Goal: Task Accomplishment & Management: Use online tool/utility

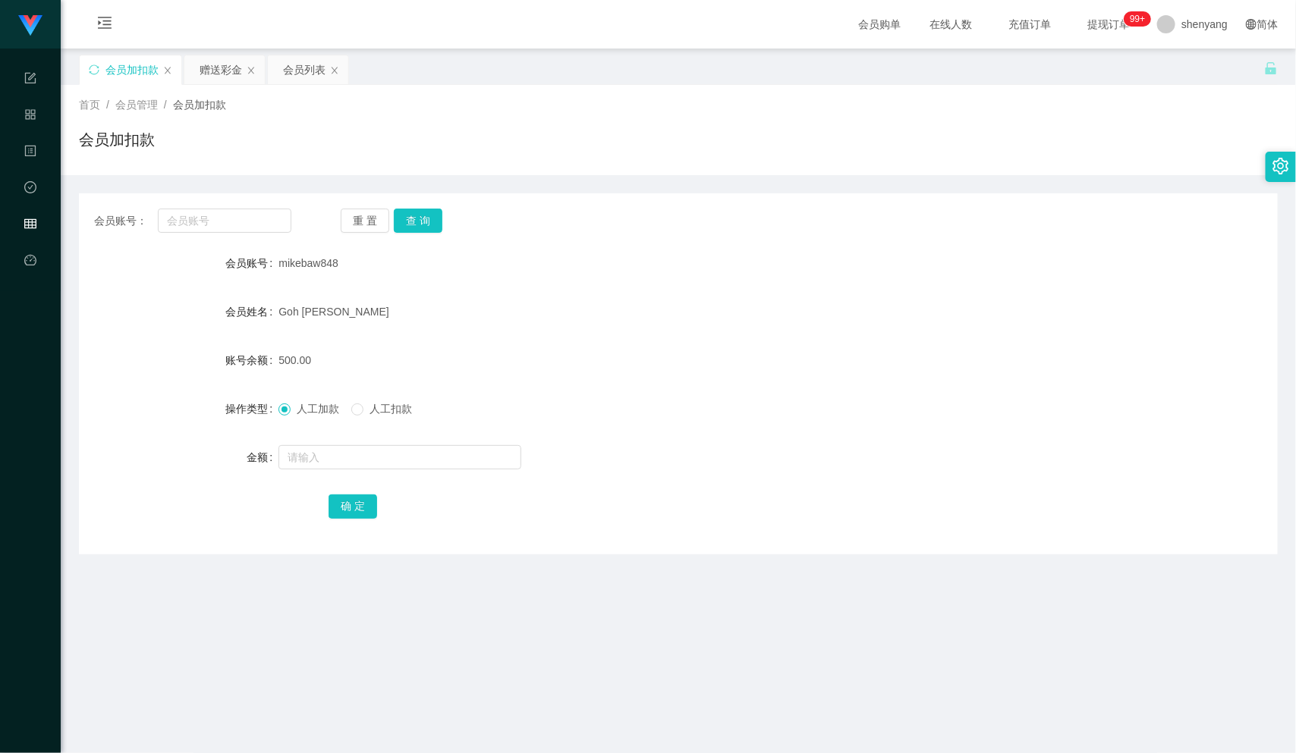
scroll to position [1, 0]
click at [187, 221] on input "text" at bounding box center [224, 220] width 133 height 24
paste input "0184749516"
type input "0184749516"
click at [421, 221] on button "查 询" at bounding box center [418, 220] width 49 height 24
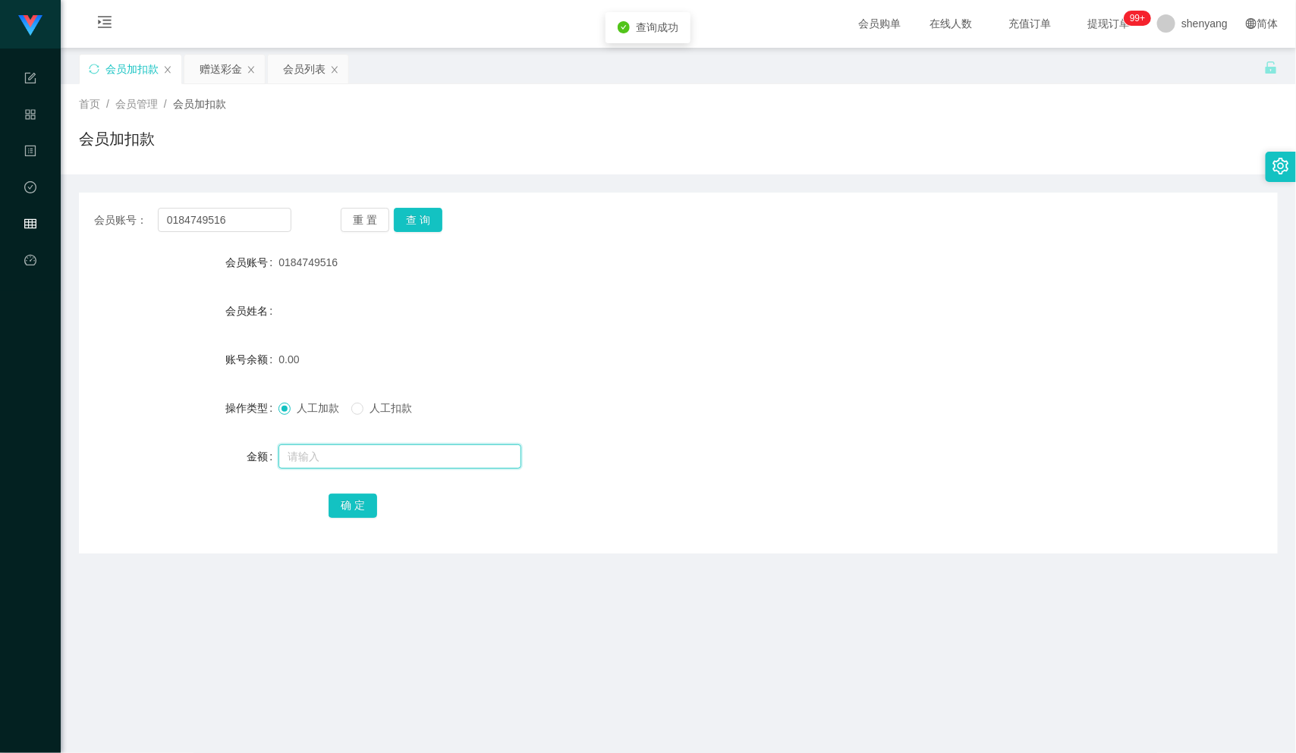
click at [397, 463] on input "text" at bounding box center [399, 456] width 243 height 24
type input "100"
click at [339, 514] on button "确 定" at bounding box center [352, 506] width 49 height 24
drag, startPoint x: 225, startPoint y: 218, endPoint x: 117, endPoint y: 224, distance: 108.6
click at [118, 224] on div "会员账号： 0184749516" at bounding box center [192, 220] width 197 height 24
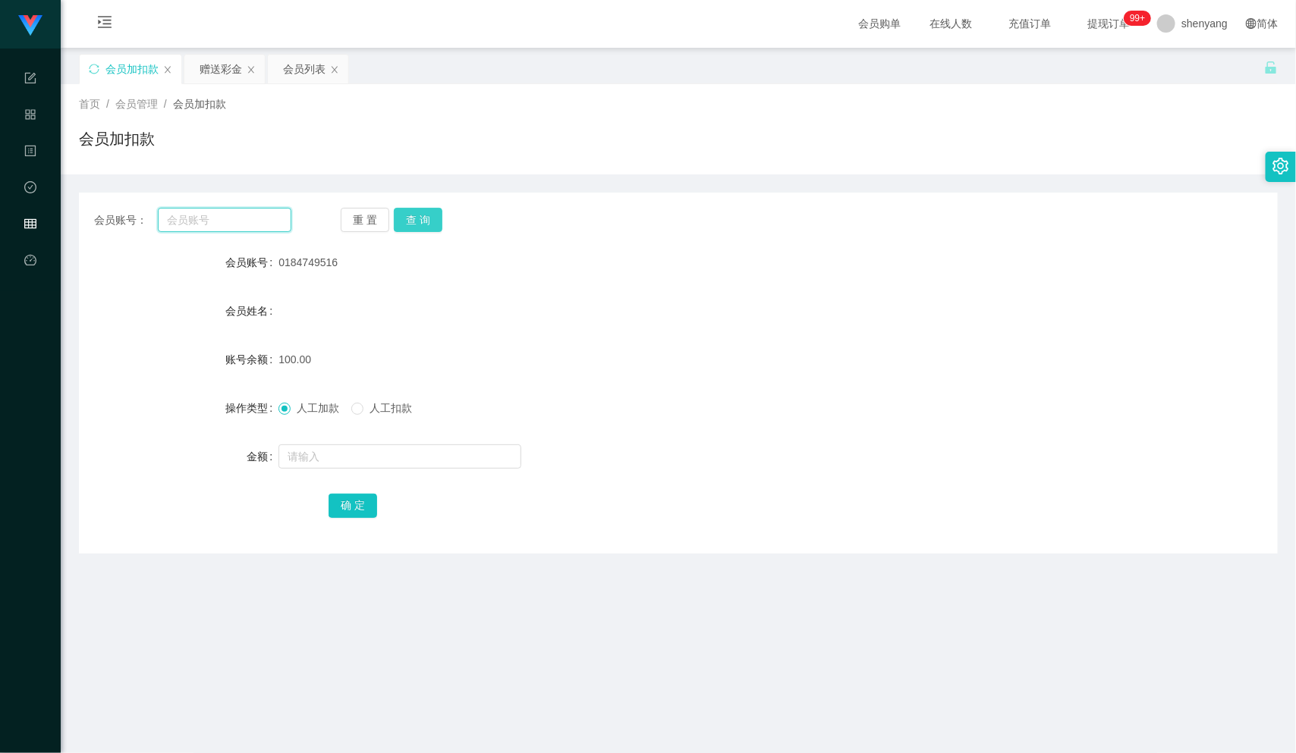
paste input "yong33"
type input "yong33"
click at [422, 217] on button "查 询" at bounding box center [418, 220] width 49 height 24
click at [399, 458] on input "text" at bounding box center [399, 456] width 243 height 24
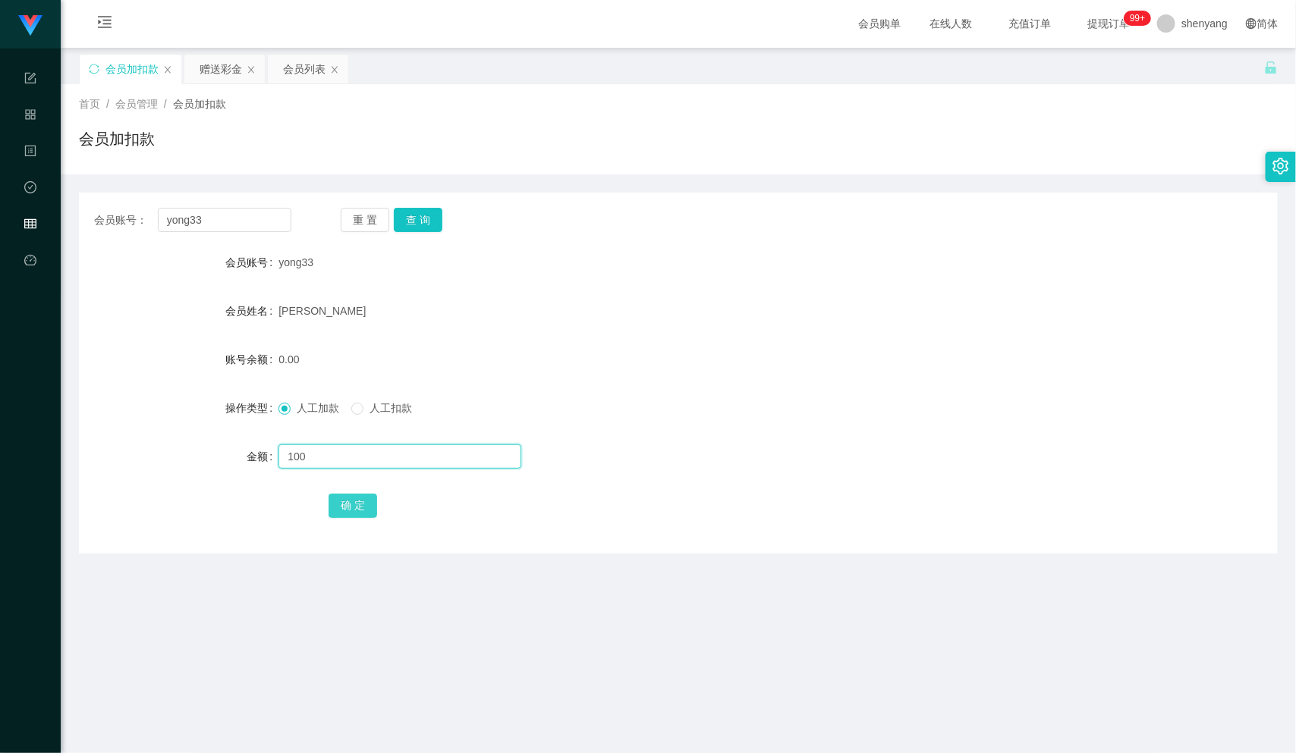
type input "100"
click at [356, 498] on button "确 定" at bounding box center [352, 506] width 49 height 24
drag, startPoint x: 205, startPoint y: 216, endPoint x: 114, endPoint y: 235, distance: 93.0
click at [114, 235] on div "会员账号： yong33 重 置 查 询 会员账号 yong33 会员姓名 [PERSON_NAME] 账号余额 100.00 操作类型 人工加款 人工扣款 …" at bounding box center [678, 373] width 1198 height 361
click at [203, 215] on input "text" at bounding box center [224, 220] width 133 height 24
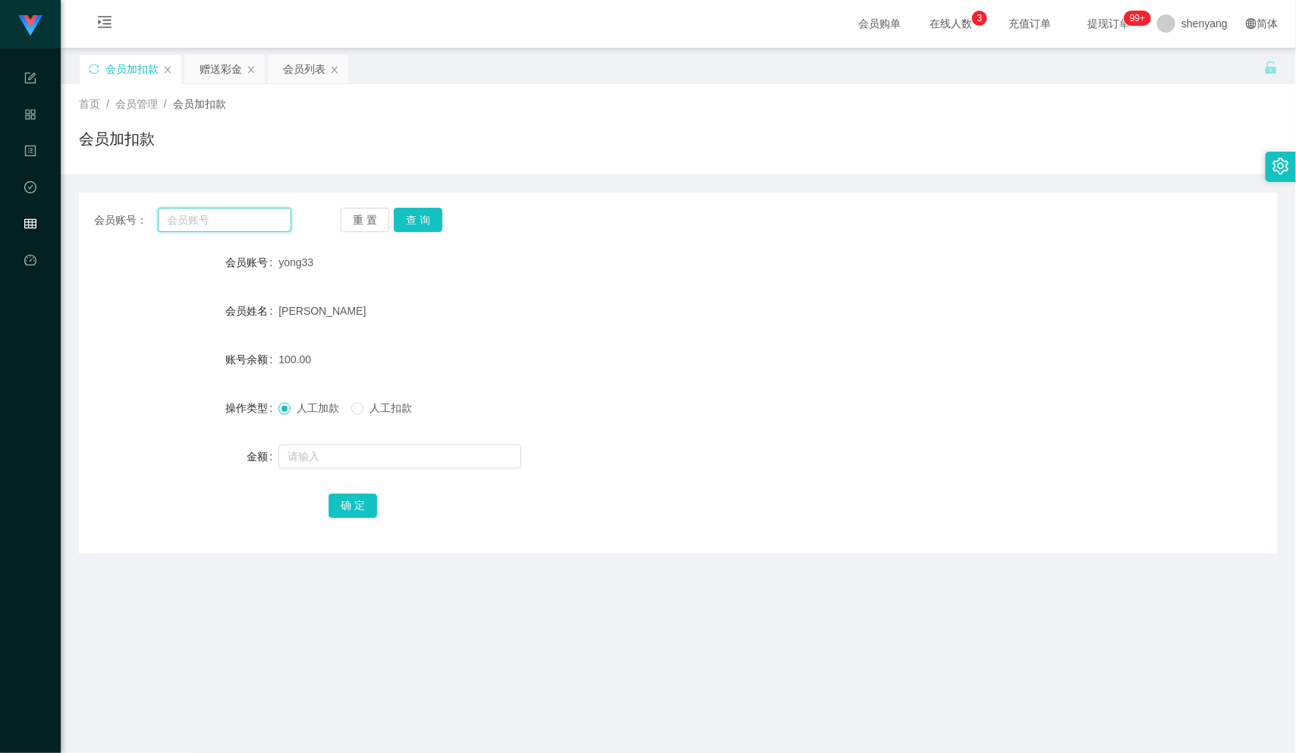
paste input "NGLAIYIN"
type input "NGLAIYIN"
click at [424, 215] on button "查 询" at bounding box center [418, 220] width 49 height 24
click at [400, 460] on input "text" at bounding box center [399, 456] width 243 height 24
type input "100"
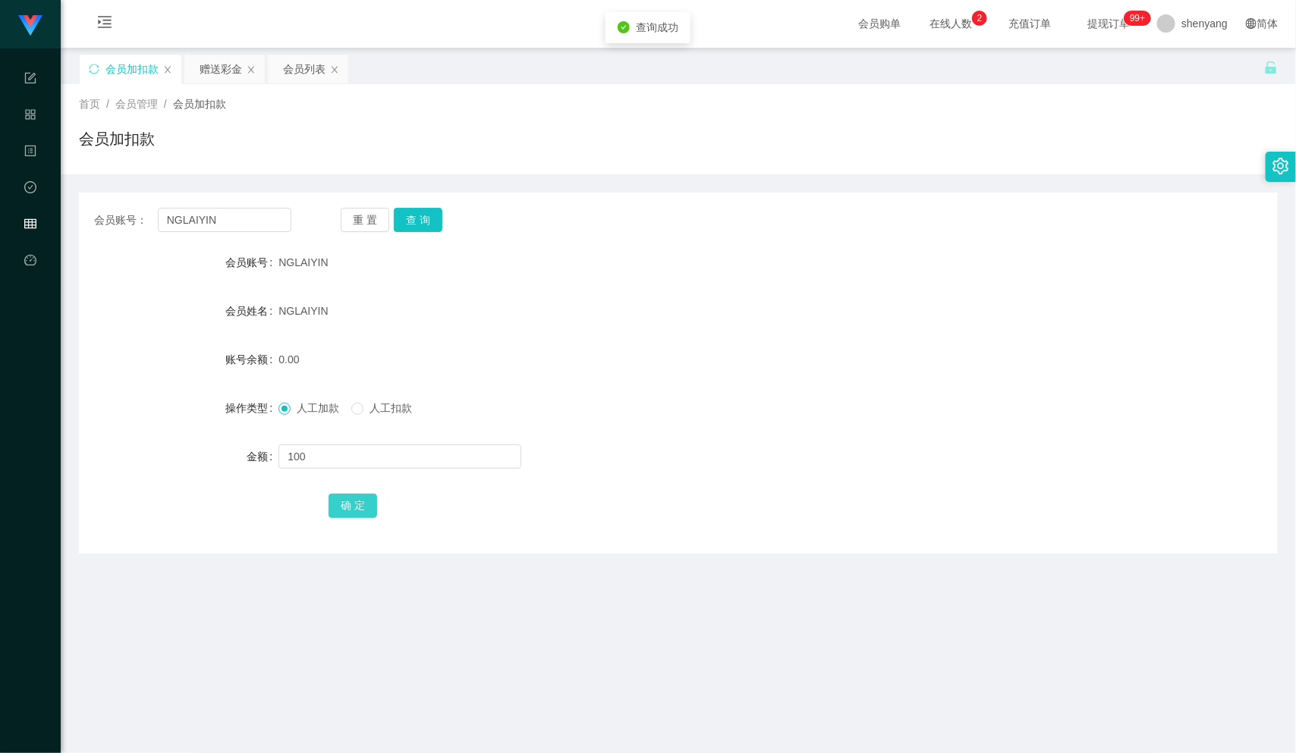
click at [346, 507] on button "确 定" at bounding box center [352, 506] width 49 height 24
drag, startPoint x: 224, startPoint y: 212, endPoint x: 121, endPoint y: 226, distance: 103.3
click at [121, 226] on div "会员账号： [PERSON_NAME]" at bounding box center [192, 220] width 197 height 24
paste input "yong33"
type input "yong33"
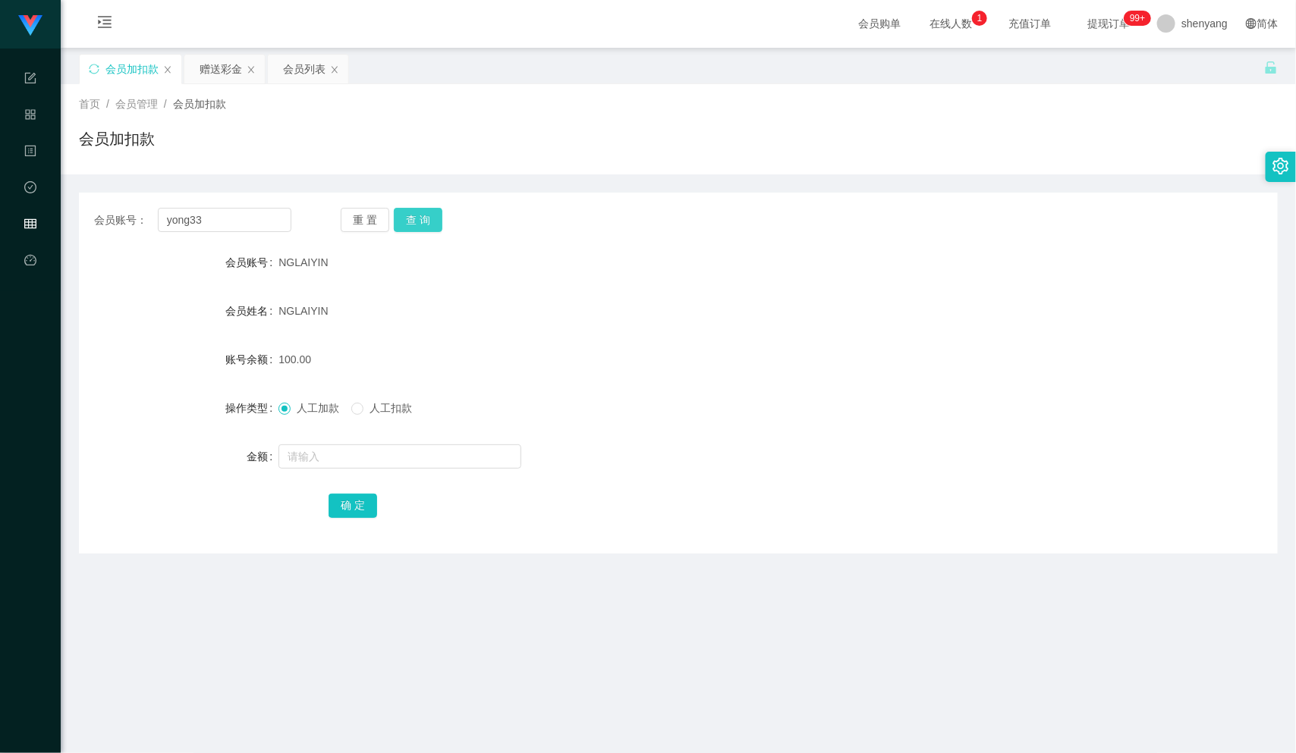
click at [426, 216] on button "查 询" at bounding box center [418, 220] width 49 height 24
click at [375, 460] on input "text" at bounding box center [399, 456] width 243 height 24
type input "200"
click at [350, 507] on button "确 定" at bounding box center [352, 506] width 49 height 24
drag, startPoint x: 208, startPoint y: 221, endPoint x: 125, endPoint y: 235, distance: 83.9
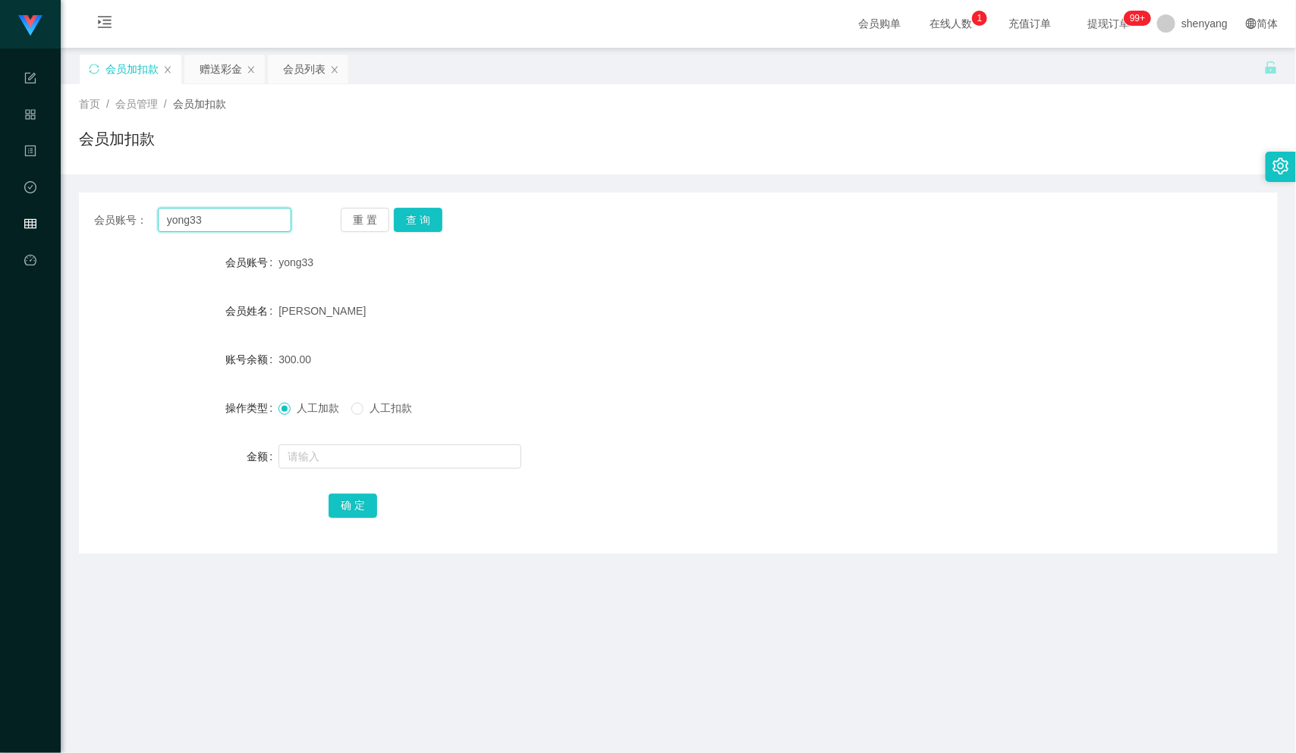
click at [125, 235] on div "会员账号： yong33 重 置 查 询 会员账号 yong33 会员姓名 [PERSON_NAME] 账号余额 300.00 操作类型 人工加款 人工扣款 …" at bounding box center [678, 373] width 1198 height 361
click at [627, 629] on main "关闭左侧 关闭右侧 关闭其它 刷新页面 会员加扣款 赠送彩金 会员列表 首页 / 会员管理 / 会员加扣款 / 会员加扣款 会员账号： 重 置 查 询 会员账…" at bounding box center [678, 479] width 1235 height 863
click at [218, 215] on input "text" at bounding box center [224, 220] width 133 height 24
paste input "VERENATAI"
type input "VERENATAI"
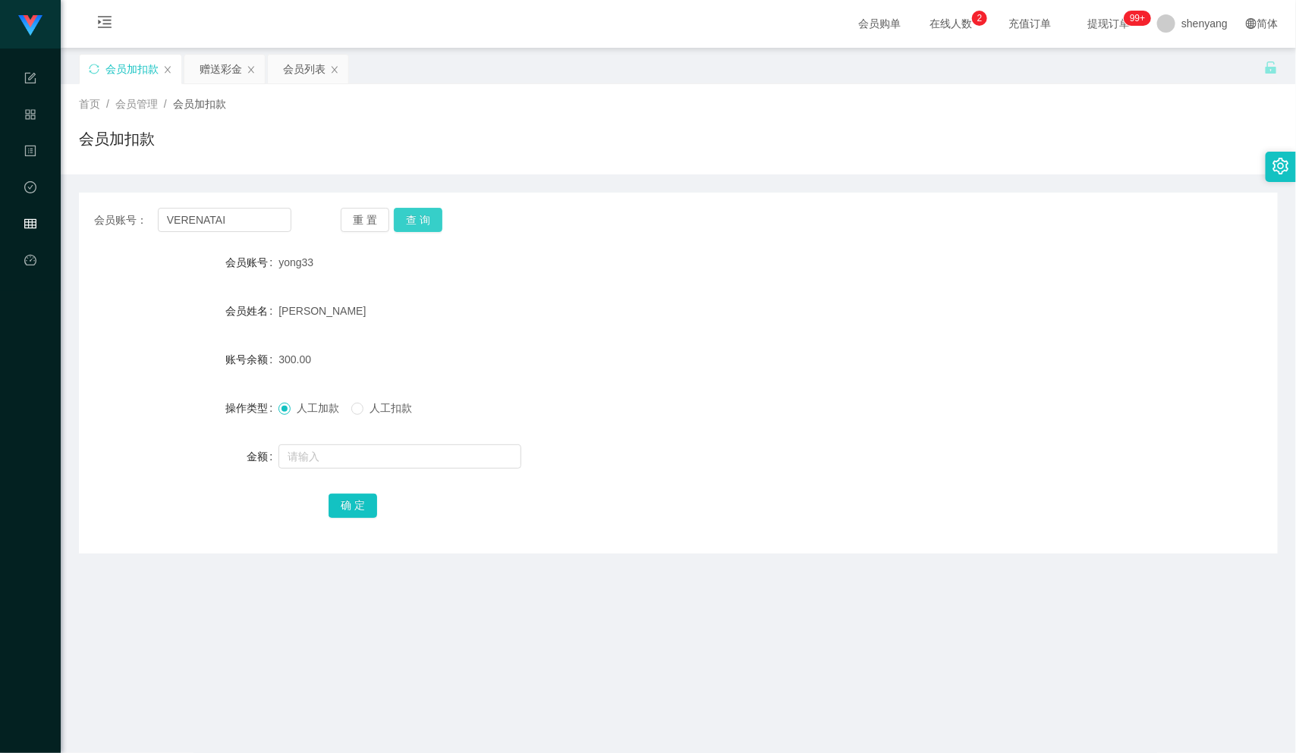
click at [421, 210] on button "查 询" at bounding box center [418, 220] width 49 height 24
click at [405, 449] on input "text" at bounding box center [399, 456] width 243 height 24
type input "100"
click at [340, 505] on button "确 定" at bounding box center [352, 506] width 49 height 24
drag, startPoint x: 221, startPoint y: 226, endPoint x: 100, endPoint y: 237, distance: 121.8
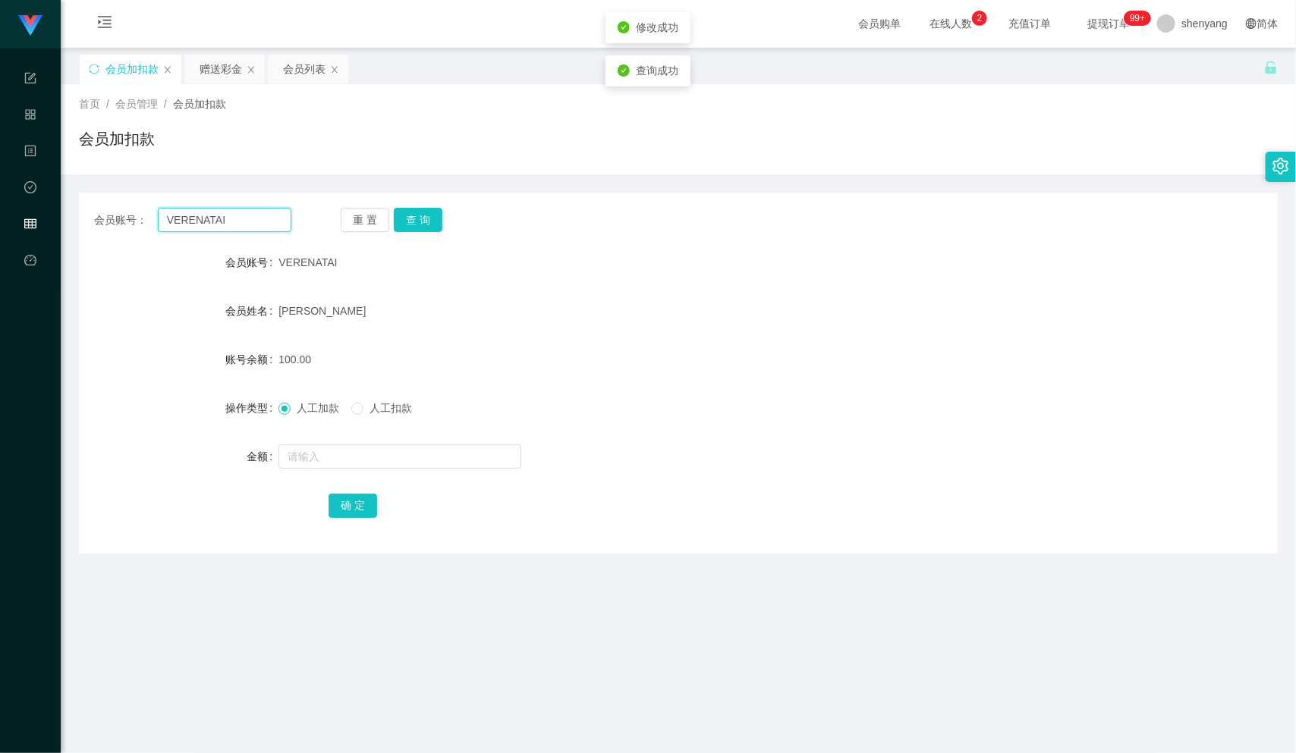
click at [84, 239] on div "会员账号： VERENATAI 重 置 查 询 会员账号 VERENATAI 会员姓名 [PERSON_NAME] 账号余额 100.00 操作类型 人工加款…" at bounding box center [678, 373] width 1198 height 361
click at [209, 225] on input "text" at bounding box center [224, 220] width 133 height 24
paste input "PUNSEWI5373"
type input "PUNSEWI5373"
click at [429, 212] on button "查 询" at bounding box center [418, 220] width 49 height 24
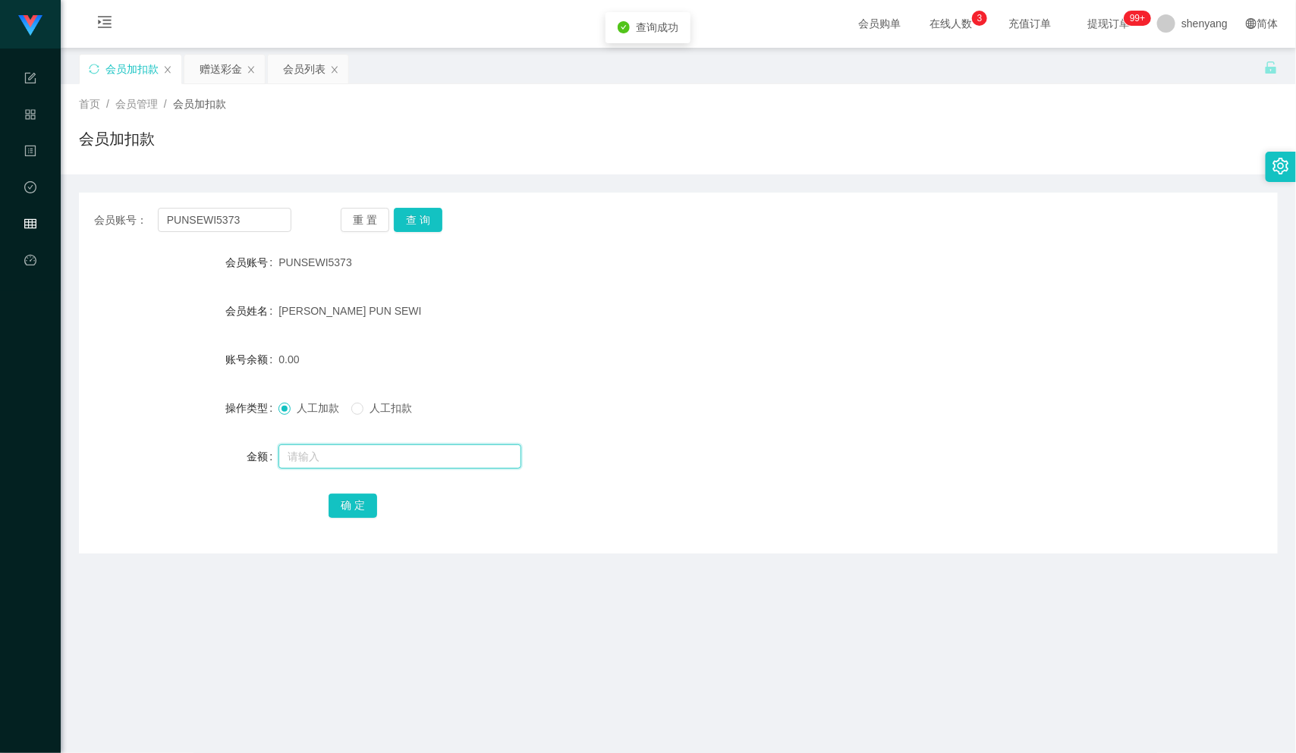
click at [412, 465] on input "text" at bounding box center [399, 456] width 243 height 24
type input "100"
click at [350, 498] on button "确 定" at bounding box center [352, 506] width 49 height 24
drag, startPoint x: 199, startPoint y: 219, endPoint x: 162, endPoint y: 221, distance: 36.5
click at [158, 221] on input "PUNSEWI5373" at bounding box center [224, 220] width 133 height 24
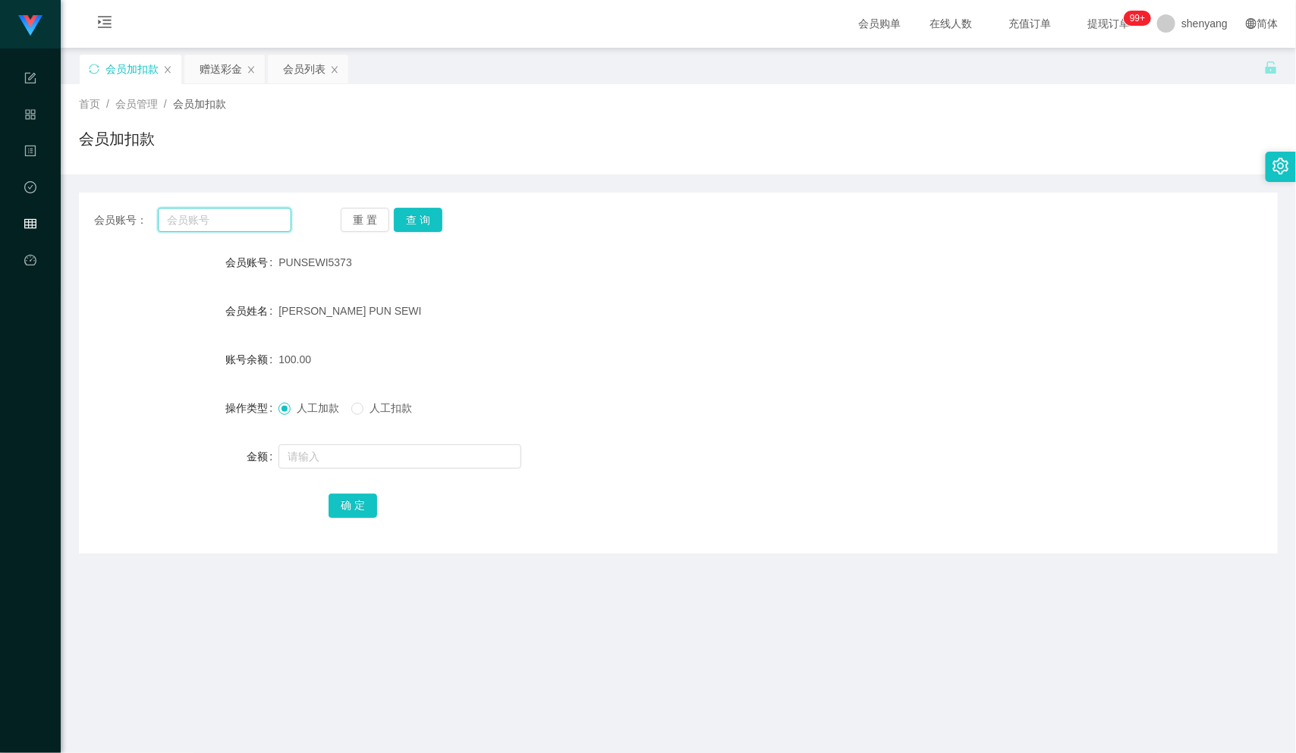
click at [214, 225] on input "text" at bounding box center [224, 220] width 133 height 24
paste input "980611"
type input "980611"
click at [422, 214] on button "查 询" at bounding box center [418, 220] width 49 height 24
click at [342, 460] on input "text" at bounding box center [399, 456] width 243 height 24
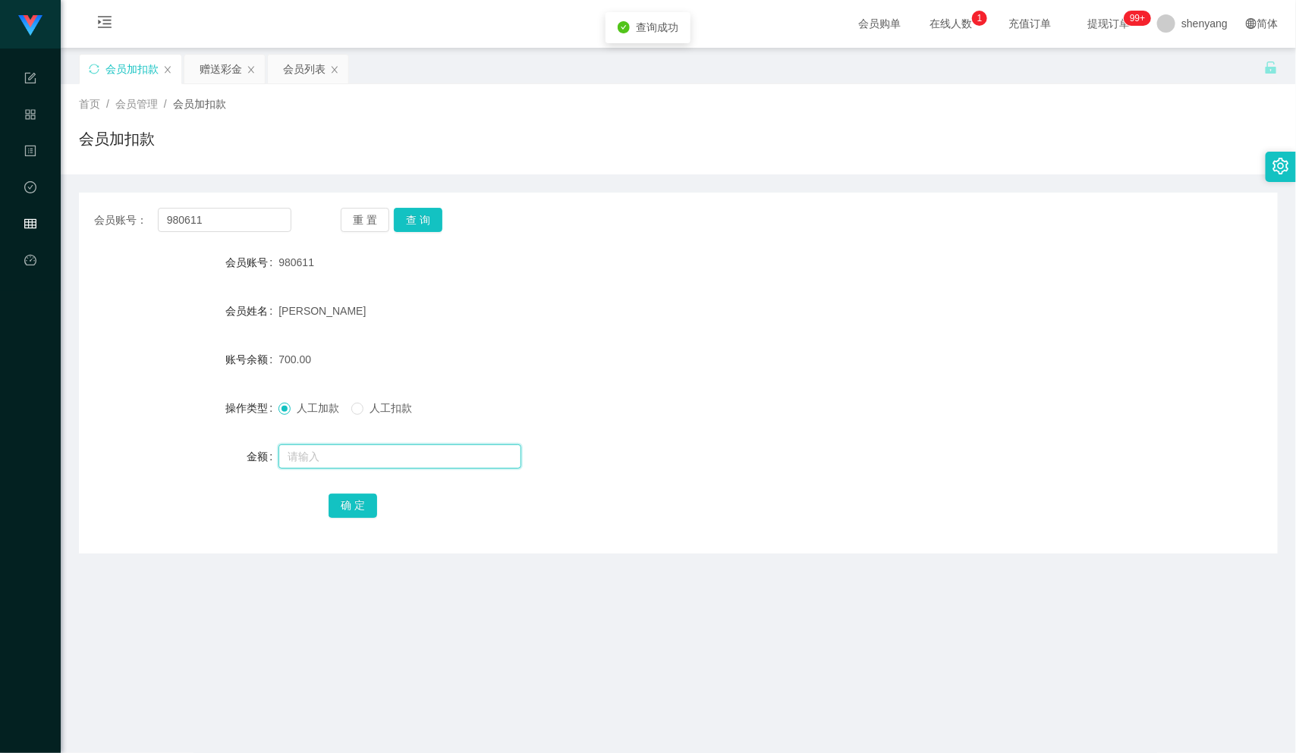
type input "2"
click at [325, 449] on input "text" at bounding box center [399, 456] width 243 height 24
type input "2000"
click at [353, 503] on button "确 定" at bounding box center [352, 506] width 49 height 24
drag, startPoint x: 167, startPoint y: 221, endPoint x: 149, endPoint y: 221, distance: 18.2
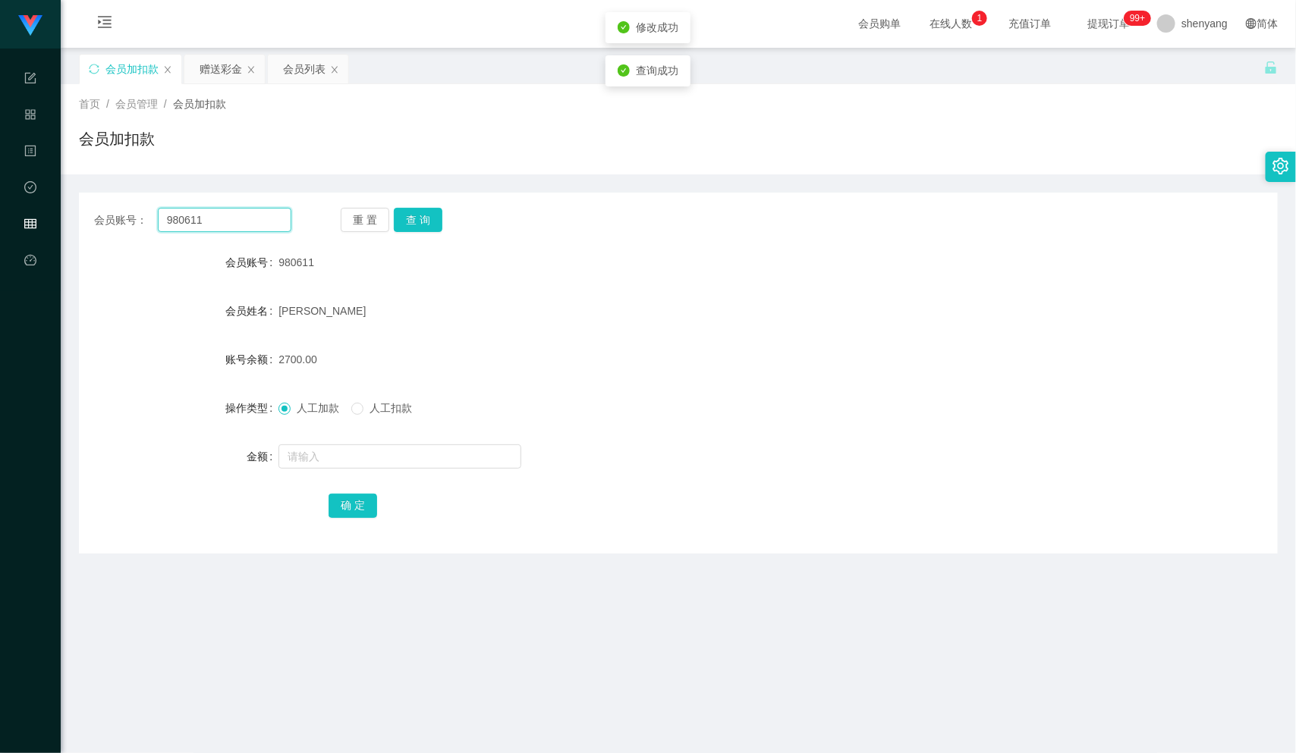
click at [149, 221] on div "会员账号： 980611" at bounding box center [192, 220] width 197 height 24
click at [206, 214] on input "text" at bounding box center [224, 220] width 133 height 24
paste input "88516488"
type input "88516488"
click at [421, 208] on button "查 询" at bounding box center [418, 220] width 49 height 24
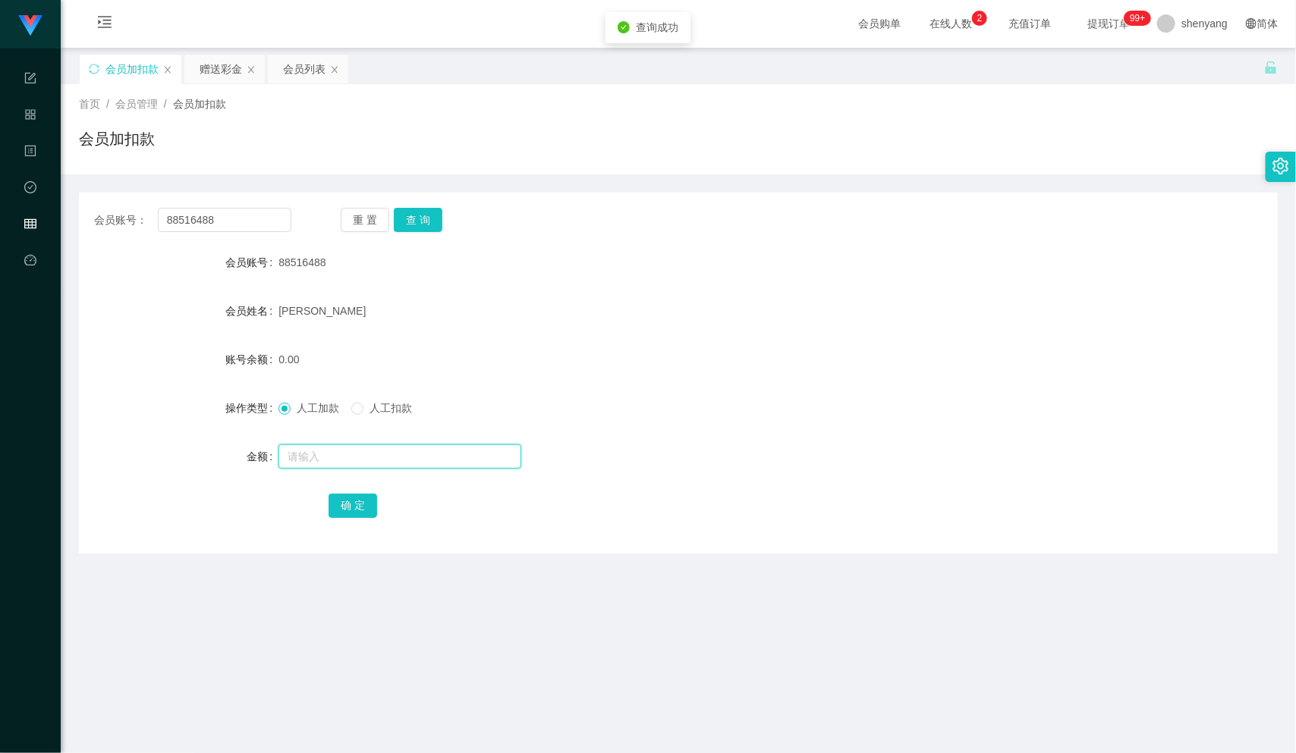
click at [378, 444] on input "text" at bounding box center [399, 456] width 243 height 24
type input "300"
click at [357, 501] on button "确 定" at bounding box center [352, 506] width 49 height 24
drag, startPoint x: 216, startPoint y: 212, endPoint x: 128, endPoint y: 223, distance: 88.6
click at [128, 223] on div "会员账号： 88516488" at bounding box center [192, 220] width 197 height 24
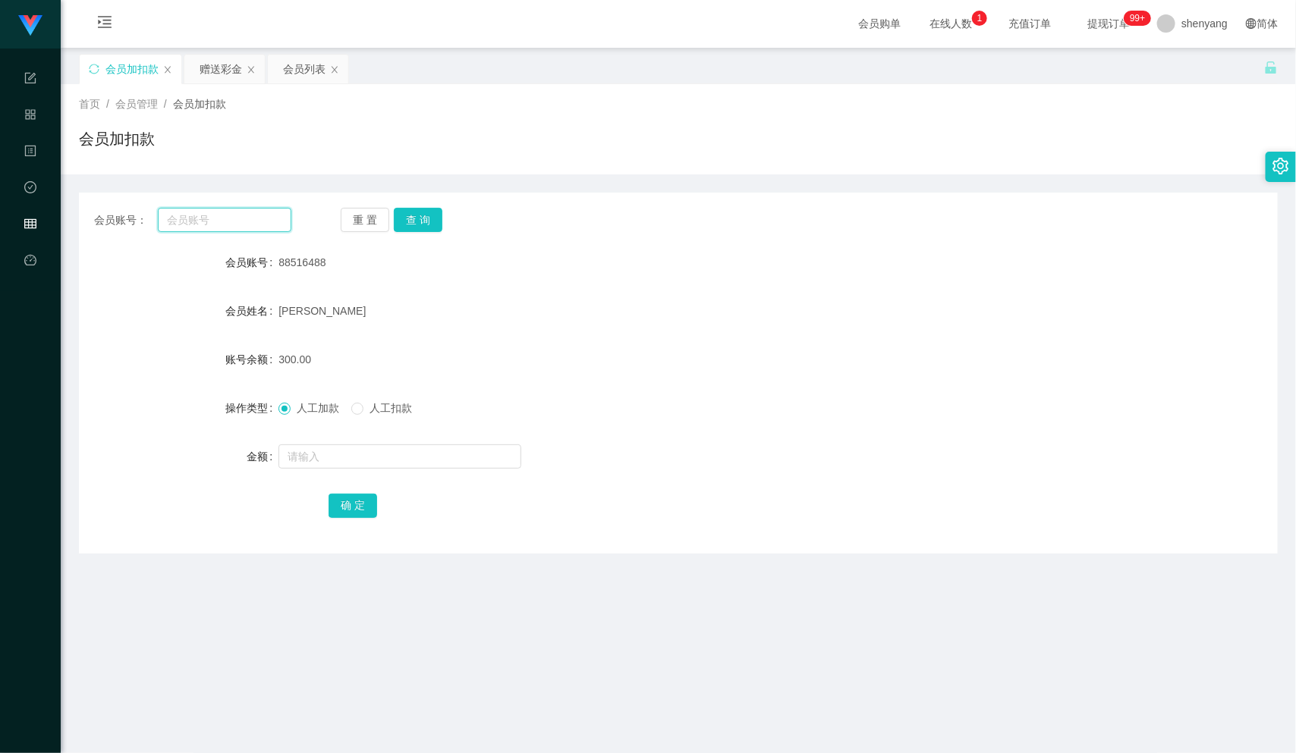
click at [173, 221] on input "text" at bounding box center [224, 220] width 133 height 24
paste input "9782"
type input "9782"
click at [429, 212] on button "查 询" at bounding box center [418, 220] width 49 height 24
click at [372, 449] on input "text" at bounding box center [399, 456] width 243 height 24
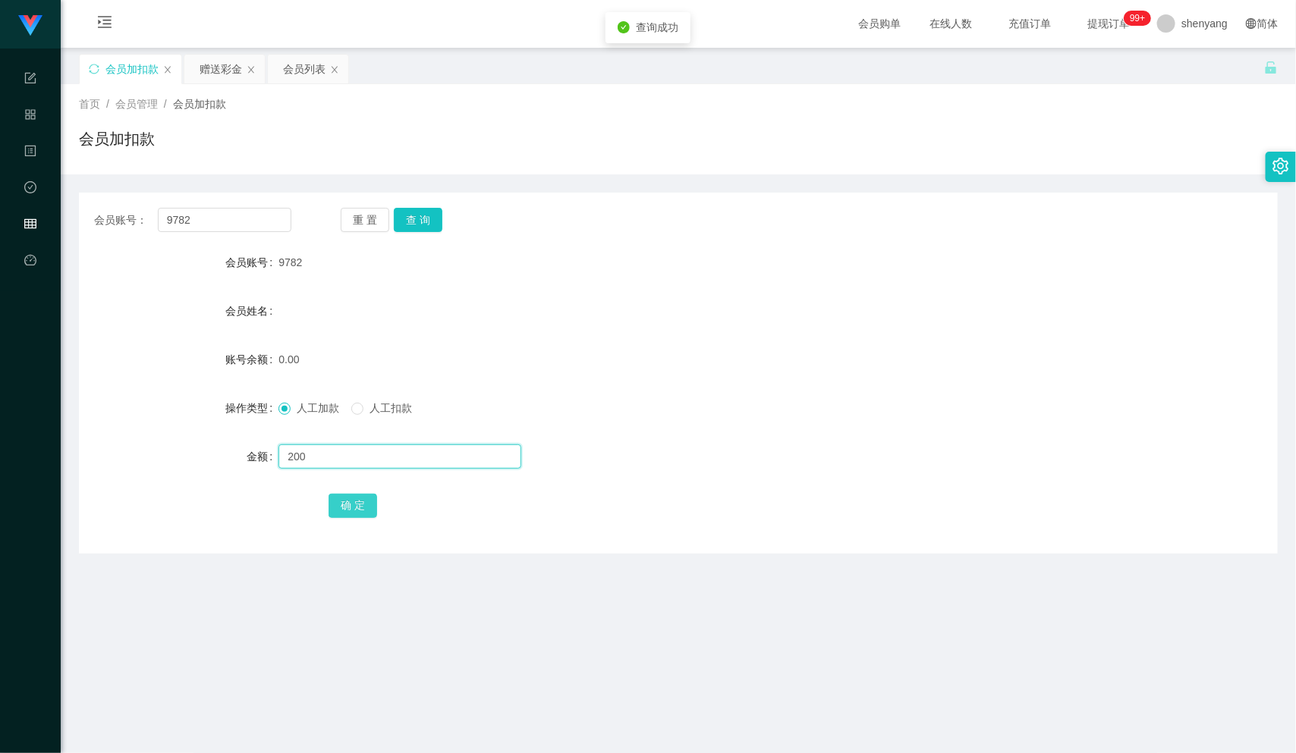
type input "200"
click at [337, 505] on button "确 定" at bounding box center [352, 506] width 49 height 24
drag, startPoint x: 193, startPoint y: 212, endPoint x: 143, endPoint y: 223, distance: 51.2
click at [144, 223] on div "会员账号： 9782" at bounding box center [192, 220] width 197 height 24
click at [199, 223] on input "text" at bounding box center [224, 220] width 133 height 24
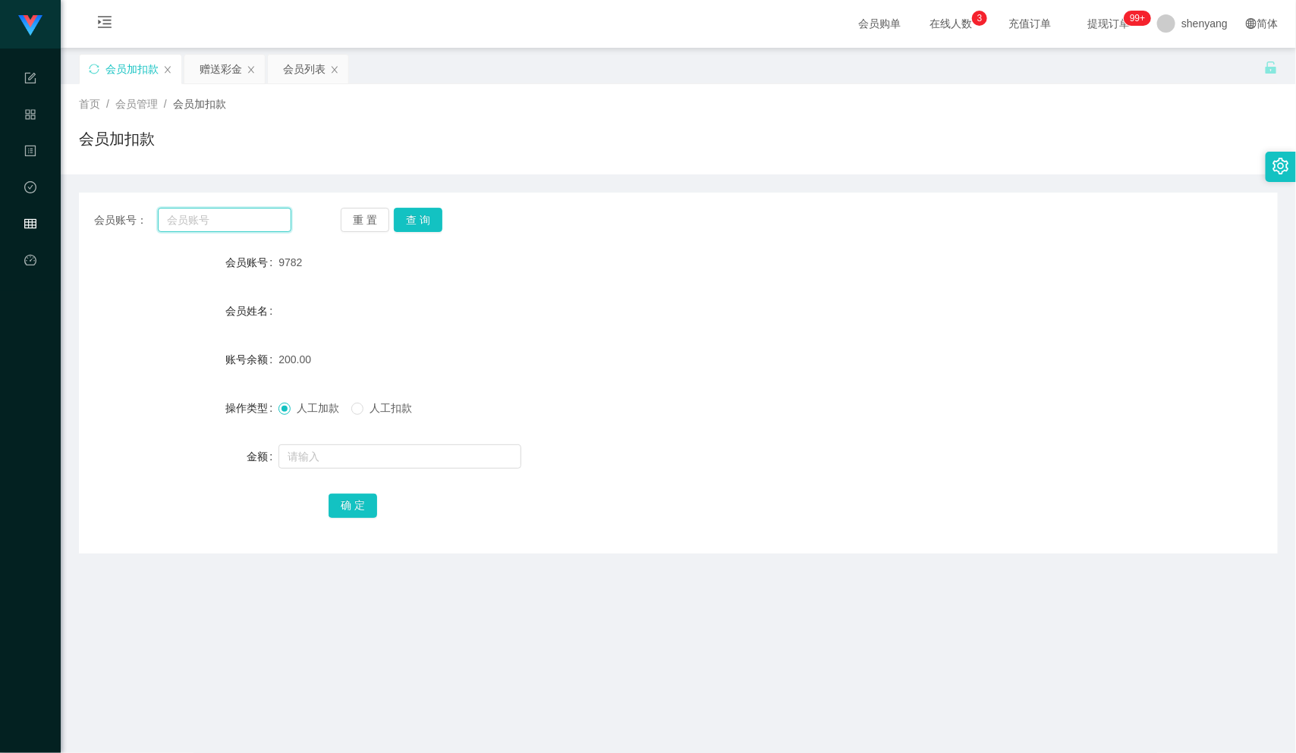
paste input "Heng2012"
type input "Heng2012"
drag, startPoint x: 421, startPoint y: 212, endPoint x: 421, endPoint y: 221, distance: 9.1
click at [421, 212] on button "查 询" at bounding box center [418, 220] width 49 height 24
click at [406, 456] on input "text" at bounding box center [399, 456] width 243 height 24
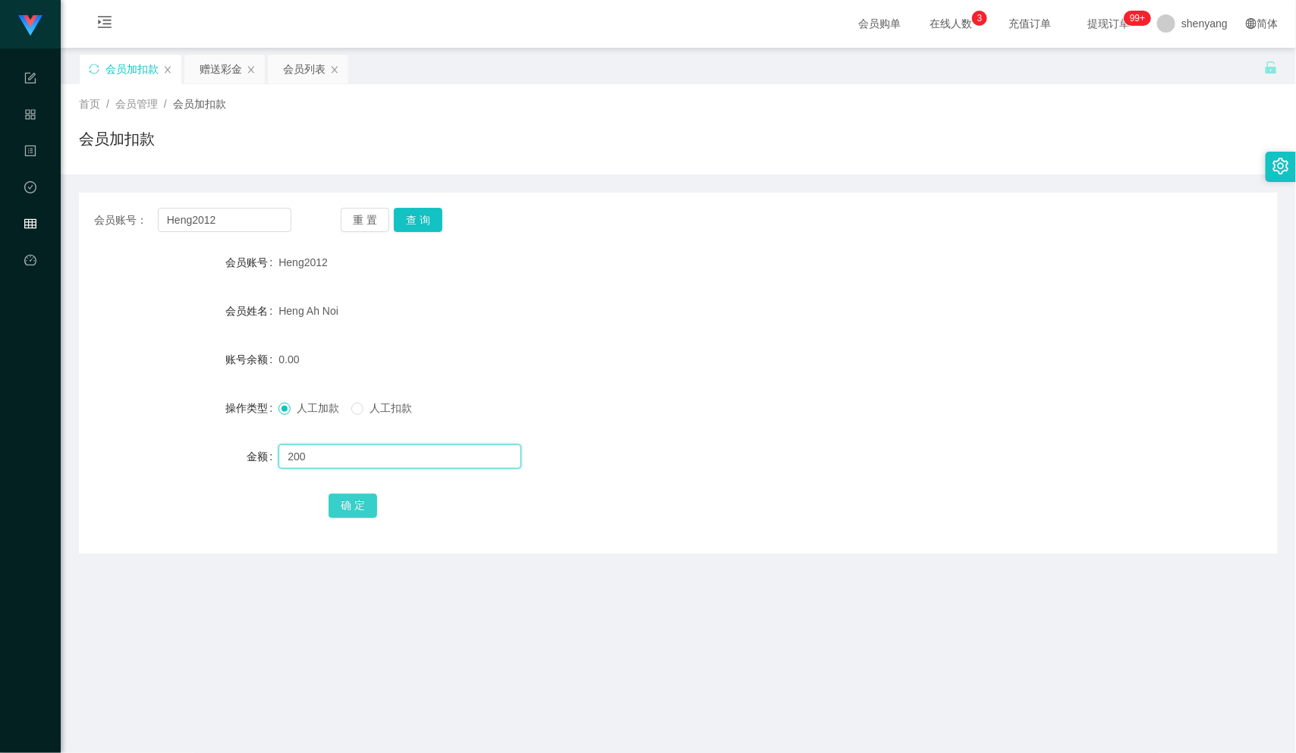
type input "200"
click at [340, 505] on button "确 定" at bounding box center [352, 506] width 49 height 24
drag, startPoint x: 187, startPoint y: 228, endPoint x: 125, endPoint y: 237, distance: 62.1
click at [126, 237] on div "会员账号： Heng2012 重 置 查 询 会员账号 Heng2012 会员姓名 Heng Ah Noi 账号余额 200.00 操作类型 人工加款 人工扣…" at bounding box center [678, 373] width 1198 height 361
click at [189, 219] on input "text" at bounding box center [224, 220] width 133 height 24
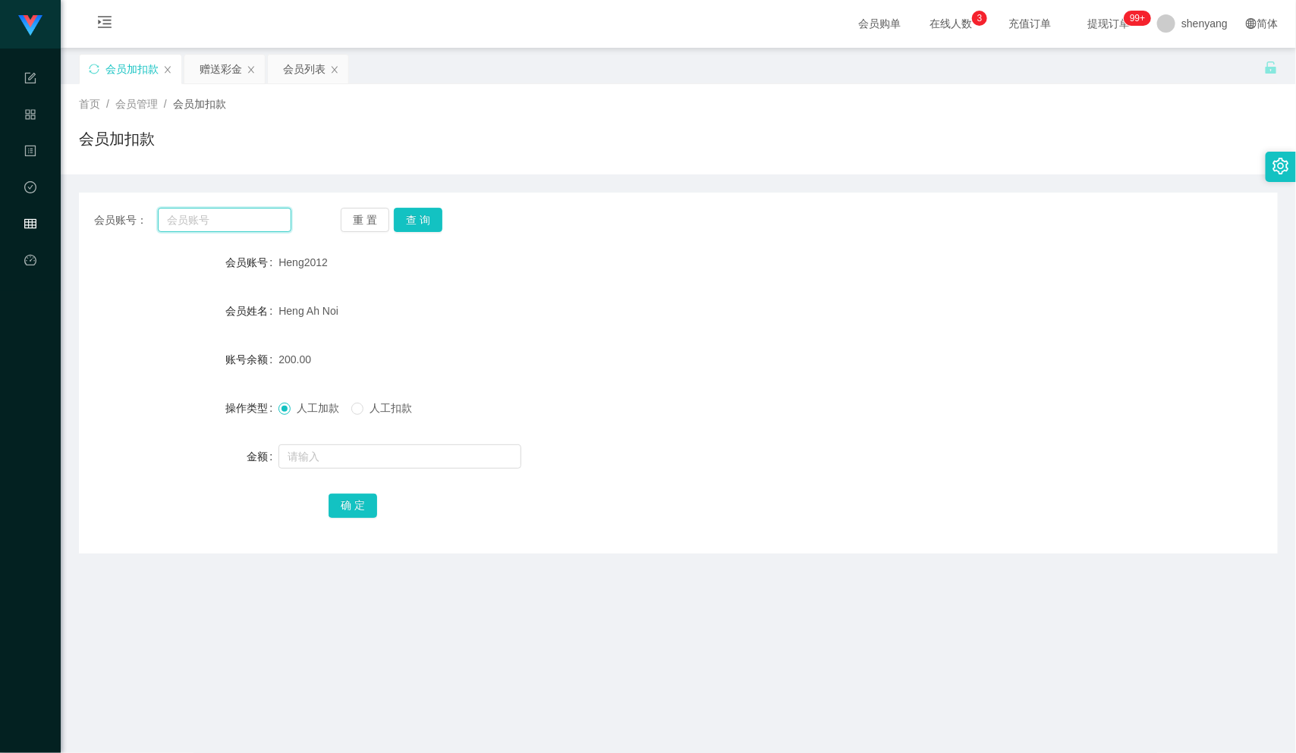
paste input "tht0831"
type input "tht0831"
click at [424, 212] on button "查 询" at bounding box center [418, 220] width 49 height 24
click at [381, 451] on input "text" at bounding box center [399, 456] width 243 height 24
type input "100"
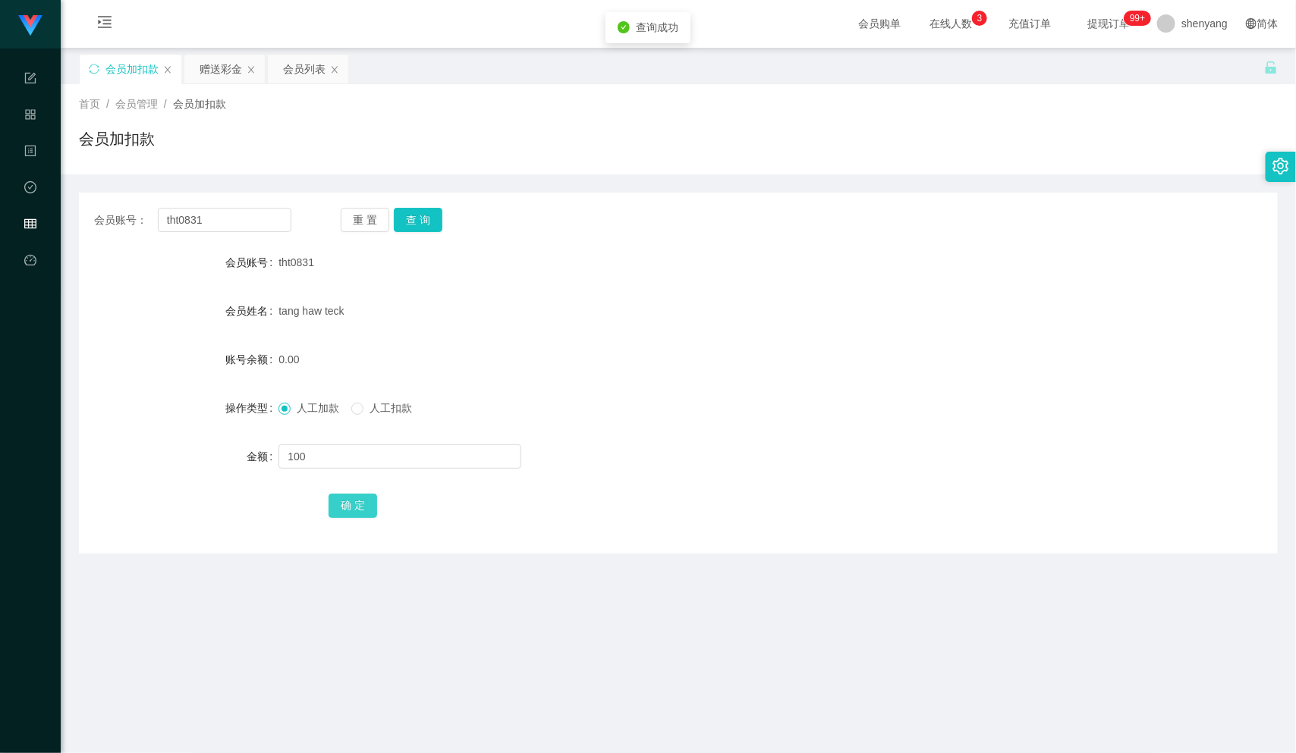
click at [351, 501] on button "确 定" at bounding box center [352, 506] width 49 height 24
drag, startPoint x: 206, startPoint y: 214, endPoint x: 124, endPoint y: 234, distance: 84.4
click at [124, 234] on div "会员账号： tht0831 重 置 查 询 会员账号 tht0831 会员姓名 tang haw teck 账号余额 100.00 操作类型 人工加款 人工扣…" at bounding box center [678, 373] width 1198 height 361
click at [187, 221] on input "text" at bounding box center [224, 220] width 133 height 24
paste input "Kellykong"
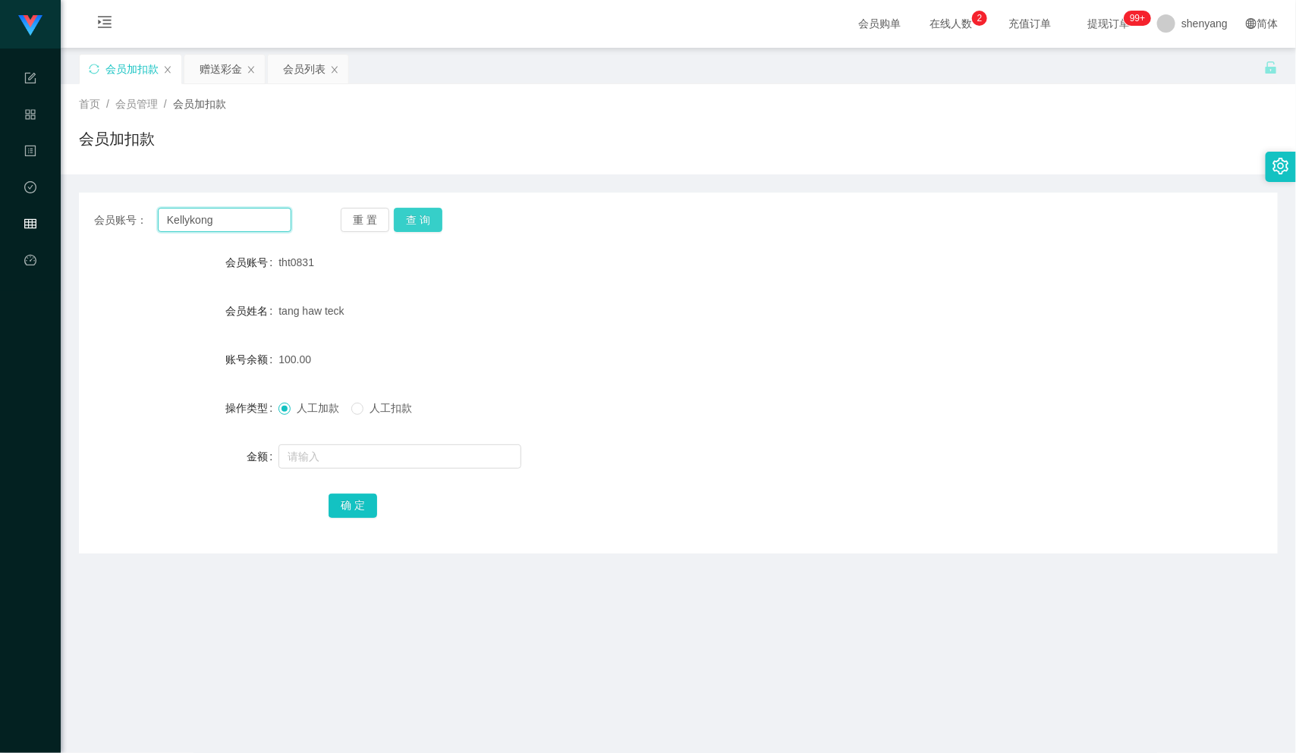
type input "Kellykong"
click at [410, 215] on button "查 询" at bounding box center [418, 220] width 49 height 24
click at [399, 467] on input "text" at bounding box center [399, 456] width 243 height 24
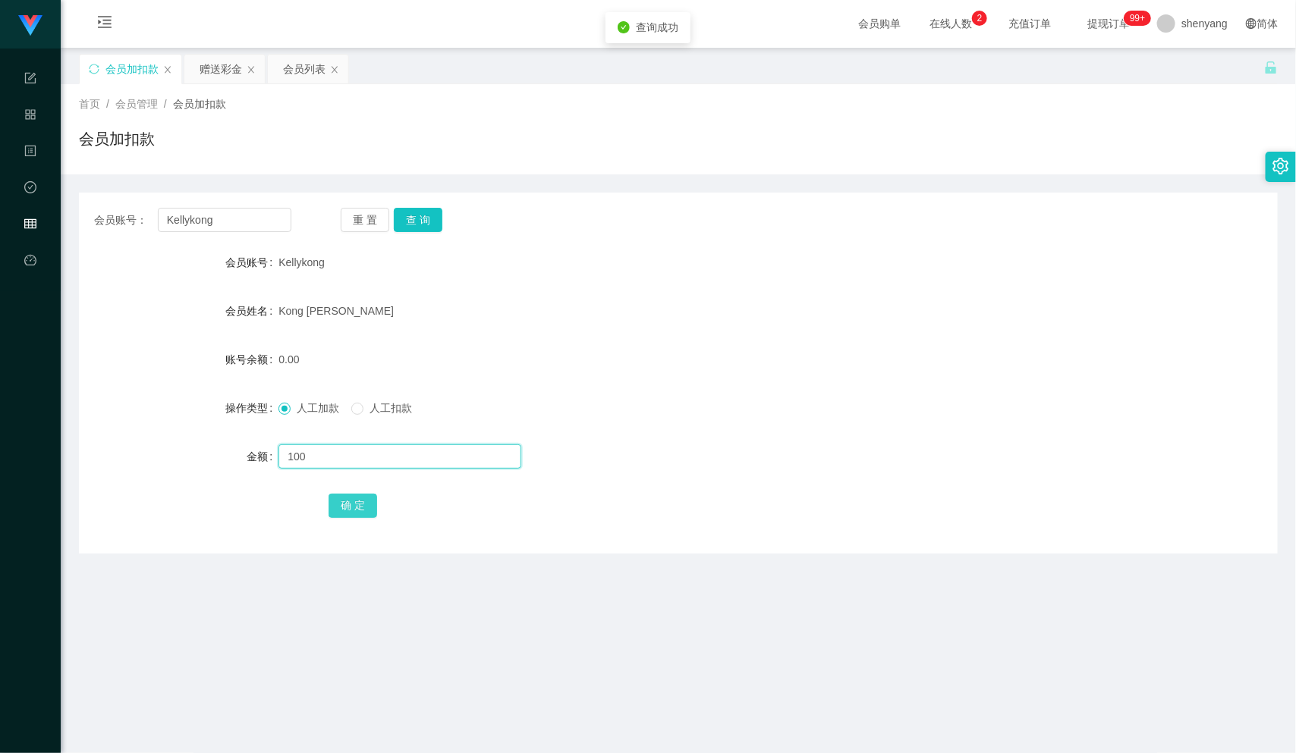
type input "100"
click at [344, 499] on button "确 定" at bounding box center [352, 506] width 49 height 24
click at [169, 218] on input "Kellykong" at bounding box center [224, 220] width 133 height 24
click at [228, 210] on input "text" at bounding box center [224, 220] width 133 height 24
paste input "Qs3112"
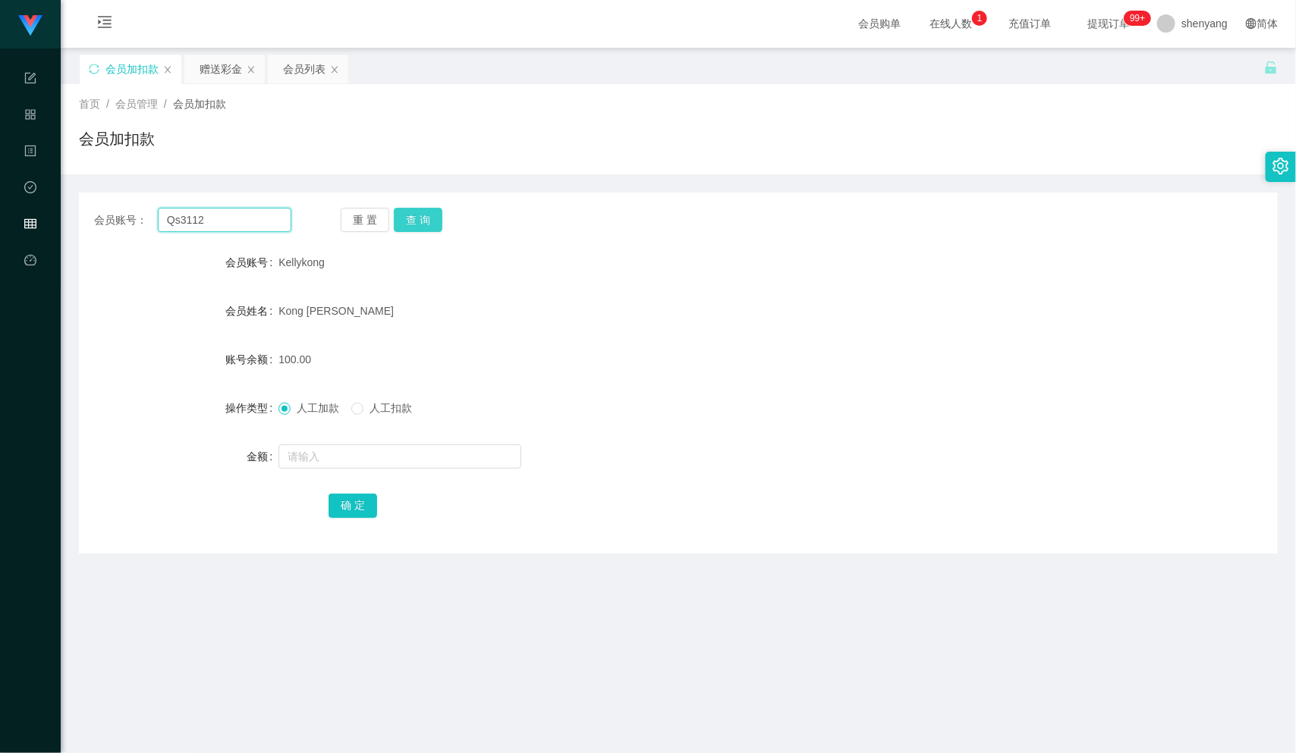
type input "Qs3112"
click at [429, 221] on button "查 询" at bounding box center [418, 220] width 49 height 24
click at [410, 455] on input "text" at bounding box center [399, 456] width 243 height 24
type input "100"
click at [351, 507] on button "确 定" at bounding box center [352, 506] width 49 height 24
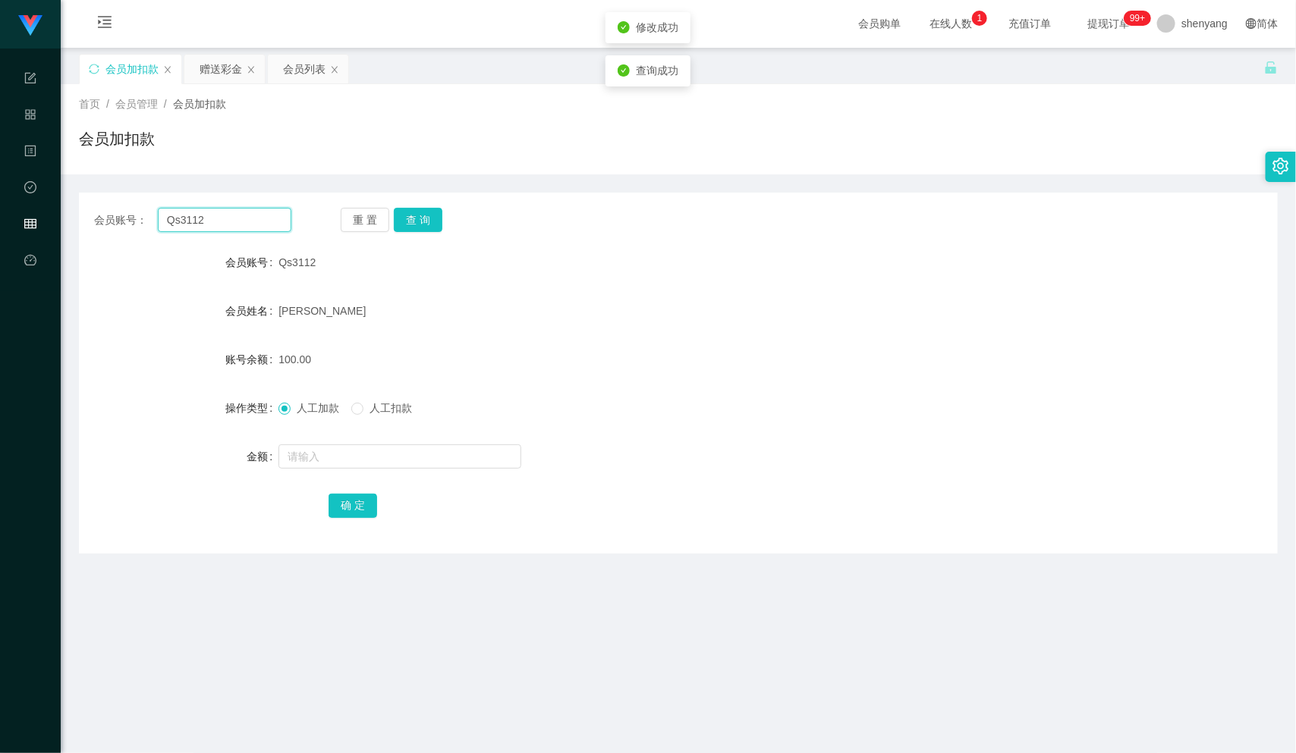
drag, startPoint x: 219, startPoint y: 221, endPoint x: 146, endPoint y: 230, distance: 74.1
click at [146, 230] on div "会员账号： Qs3112" at bounding box center [192, 220] width 197 height 24
click at [194, 214] on input "text" at bounding box center [224, 220] width 133 height 24
paste input "haloisme"
type input "haloisme"
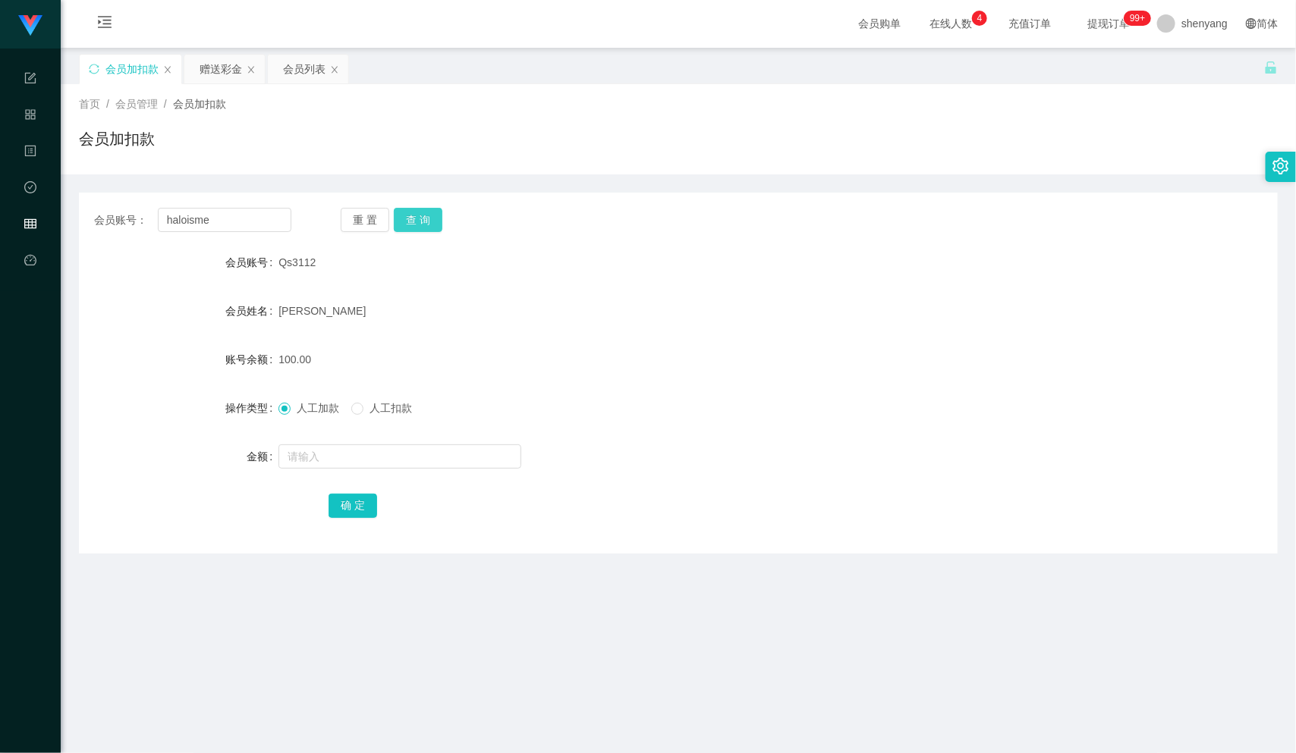
click at [419, 221] on button "查 询" at bounding box center [418, 220] width 49 height 24
click at [355, 473] on form "会员账号 haloisme 会员姓名 [PERSON_NAME] 账号余额 0.00 操作类型 人工加款 人工扣款 金额 确 定" at bounding box center [678, 383] width 1198 height 273
click at [360, 460] on input "text" at bounding box center [399, 456] width 243 height 24
type input "100"
click at [338, 510] on button "确 定" at bounding box center [352, 506] width 49 height 24
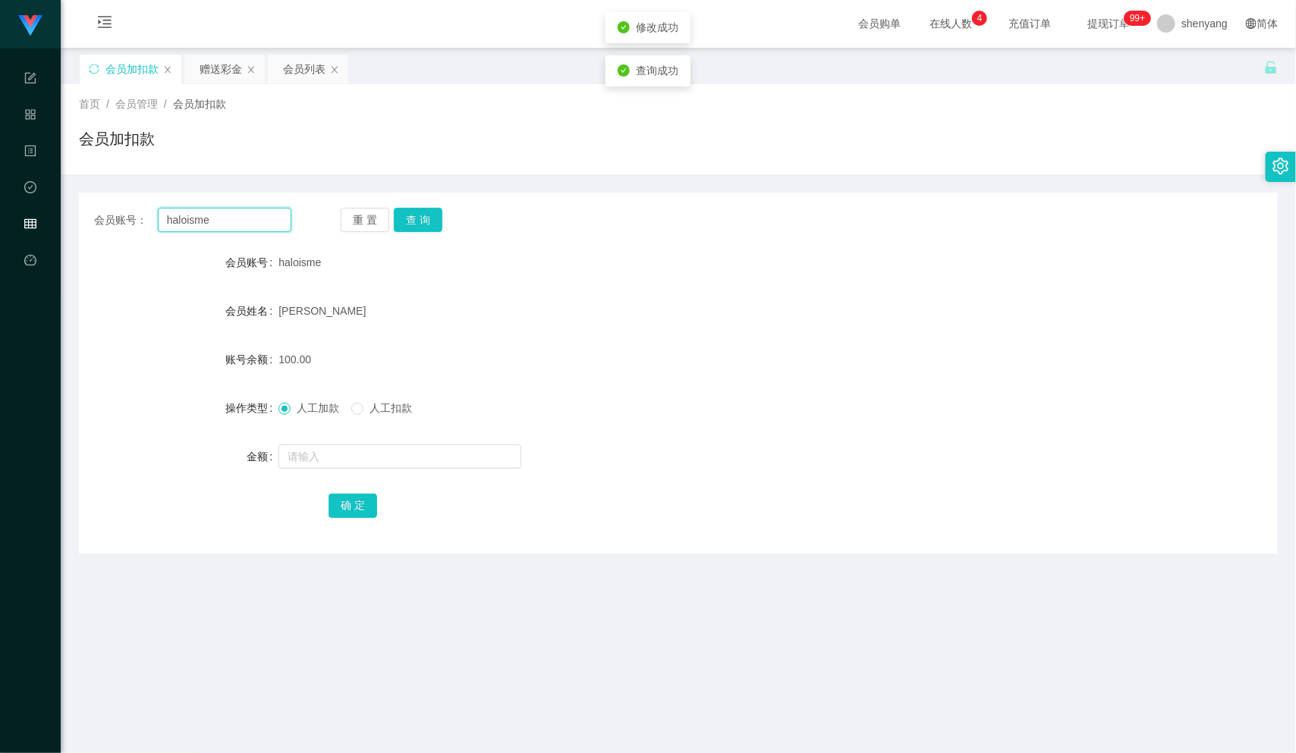
drag, startPoint x: 217, startPoint y: 226, endPoint x: 123, endPoint y: 233, distance: 94.3
click at [123, 233] on div "会员账号： haloisme 重 置 查 询 会员账号 haloisme 会员姓名 [PERSON_NAME] 账号余额 100.00 操作类型 人工加款 人…" at bounding box center [678, 373] width 1198 height 361
click at [208, 219] on input "text" at bounding box center [224, 220] width 133 height 24
paste input "0172059190"
type input "0172059190"
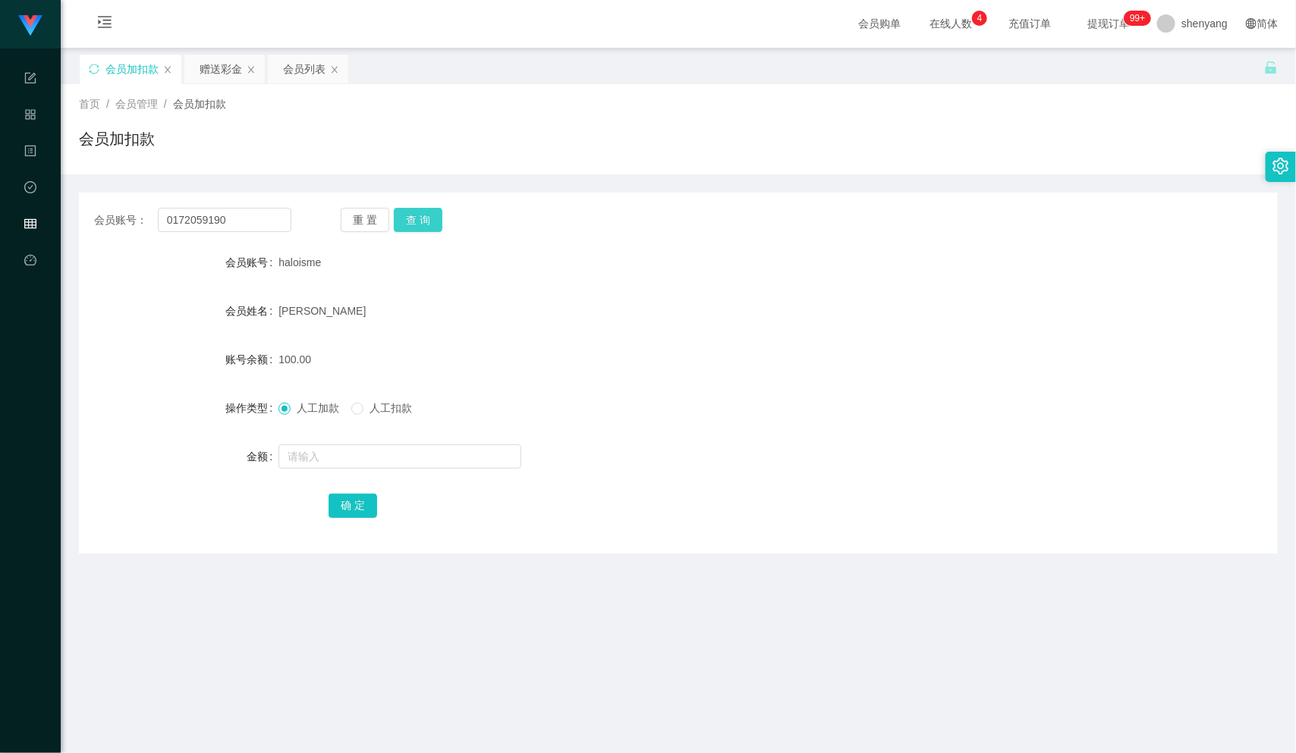
click at [413, 212] on button "查 询" at bounding box center [418, 220] width 49 height 24
click at [378, 449] on input "text" at bounding box center [399, 456] width 243 height 24
type input "100"
click at [347, 506] on button "确 定" at bounding box center [352, 506] width 49 height 24
drag, startPoint x: 234, startPoint y: 221, endPoint x: 64, endPoint y: 233, distance: 170.3
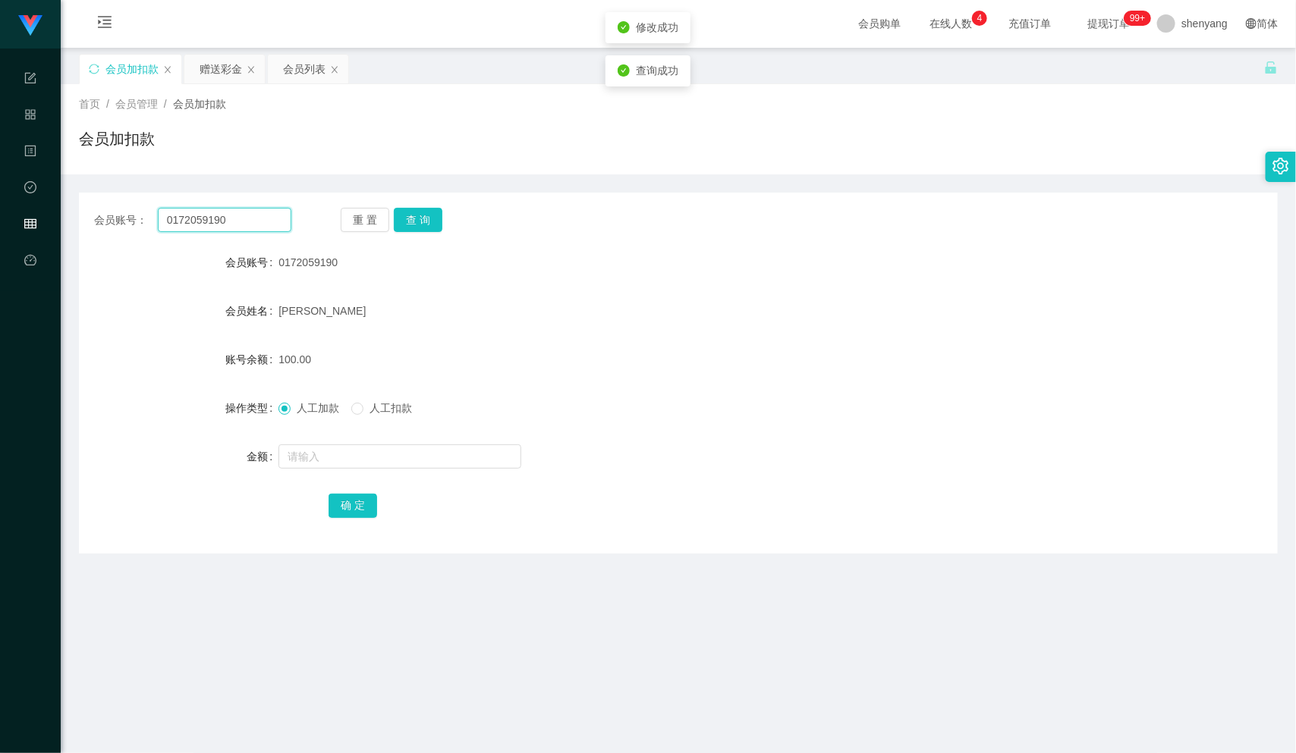
click at [64, 233] on main "关闭左侧 关闭右侧 关闭其它 刷新页面 会员加扣款 赠送彩金 会员列表 首页 / 会员管理 / 会员加扣款 / 会员加扣款 会员账号： 0172059190 …" at bounding box center [678, 479] width 1235 height 863
click at [174, 223] on input "text" at bounding box center [224, 220] width 133 height 24
paste input "HING1008"
type input "HING1008"
click at [419, 217] on button "查 询" at bounding box center [418, 220] width 49 height 24
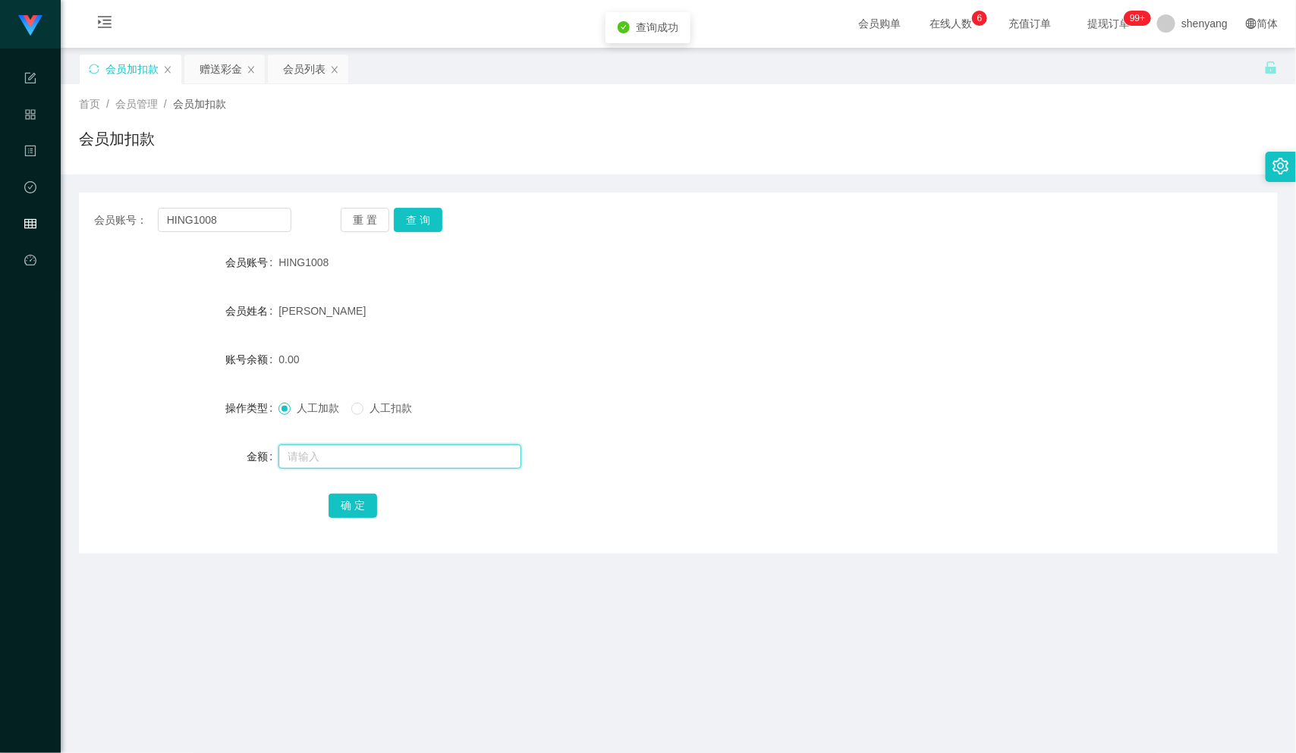
click at [344, 453] on input "text" at bounding box center [399, 456] width 243 height 24
type input "100"
click at [351, 506] on button "确 定" at bounding box center [352, 506] width 49 height 24
drag, startPoint x: 216, startPoint y: 214, endPoint x: 35, endPoint y: 262, distance: 187.5
click at [34, 260] on section "工作台 系统配置 产品管理 内容中心 数据中心 会员管理 平台首页 保存配置 重置配置 整体风格设置 主题色 导航设置 内容区域宽度 定宽 固定Header …" at bounding box center [648, 490] width 1296 height 982
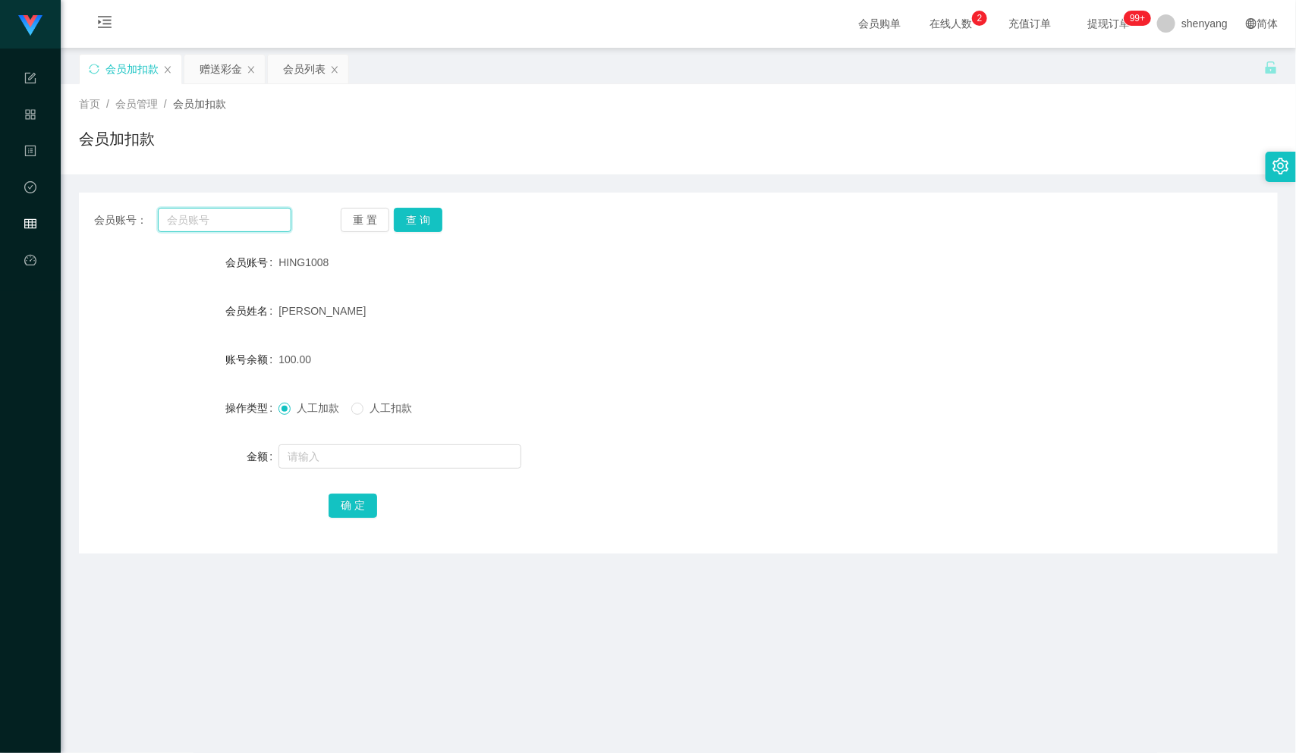
click at [191, 221] on input "text" at bounding box center [224, 220] width 133 height 24
paste input "WW123"
type input "WW123"
click at [413, 218] on button "查 询" at bounding box center [418, 220] width 49 height 24
click at [396, 463] on input "text" at bounding box center [399, 456] width 243 height 24
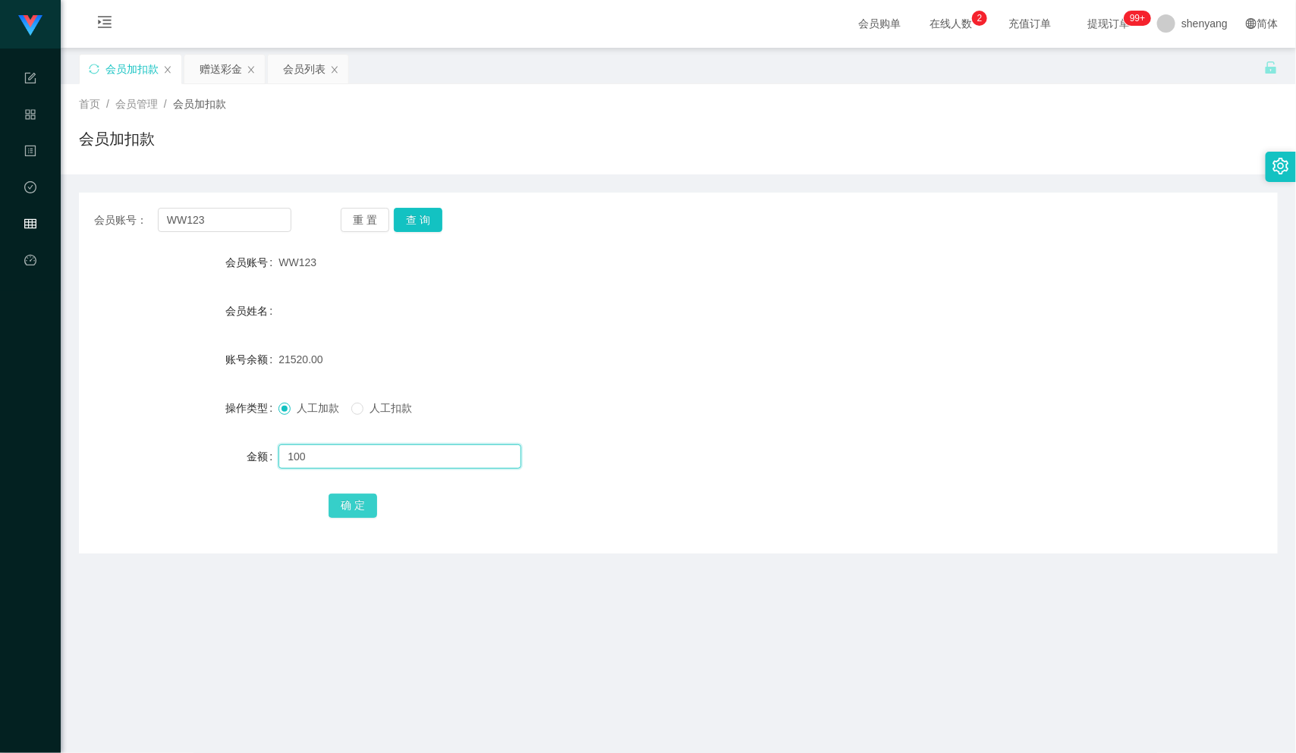
type input "100"
click at [357, 512] on button "确 定" at bounding box center [352, 506] width 49 height 24
drag, startPoint x: 206, startPoint y: 218, endPoint x: 126, endPoint y: 226, distance: 80.0
click at [126, 226] on div "会员账号： WW123" at bounding box center [192, 220] width 197 height 24
